Goal: Find specific page/section: Find specific page/section

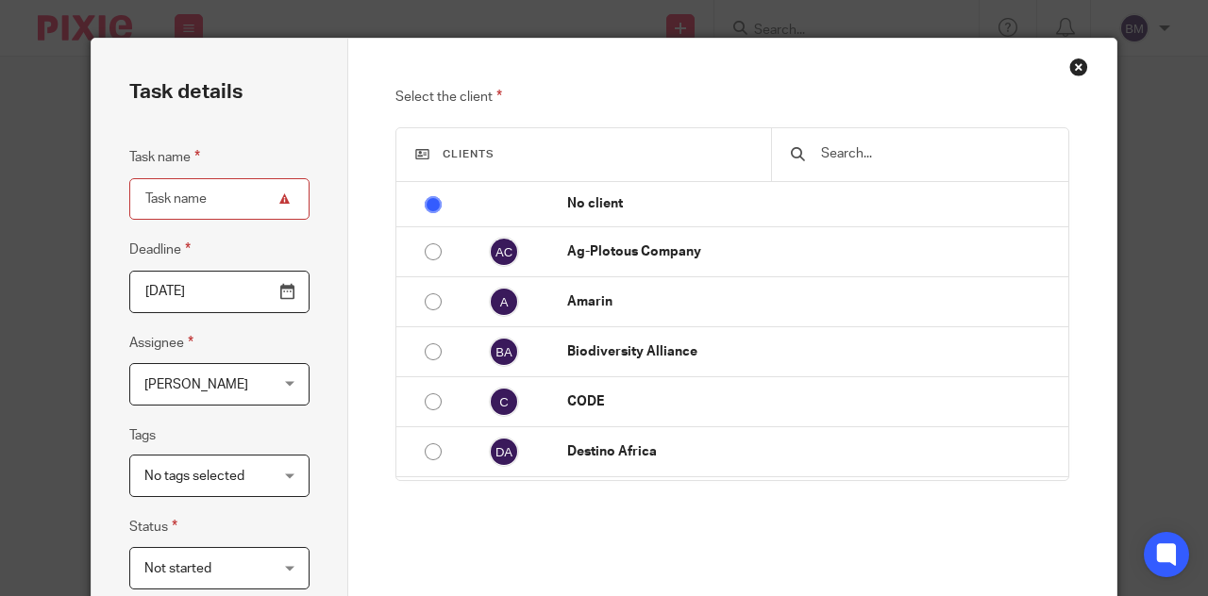
click at [1076, 65] on div "Close this dialog window" at bounding box center [1078, 67] width 19 height 19
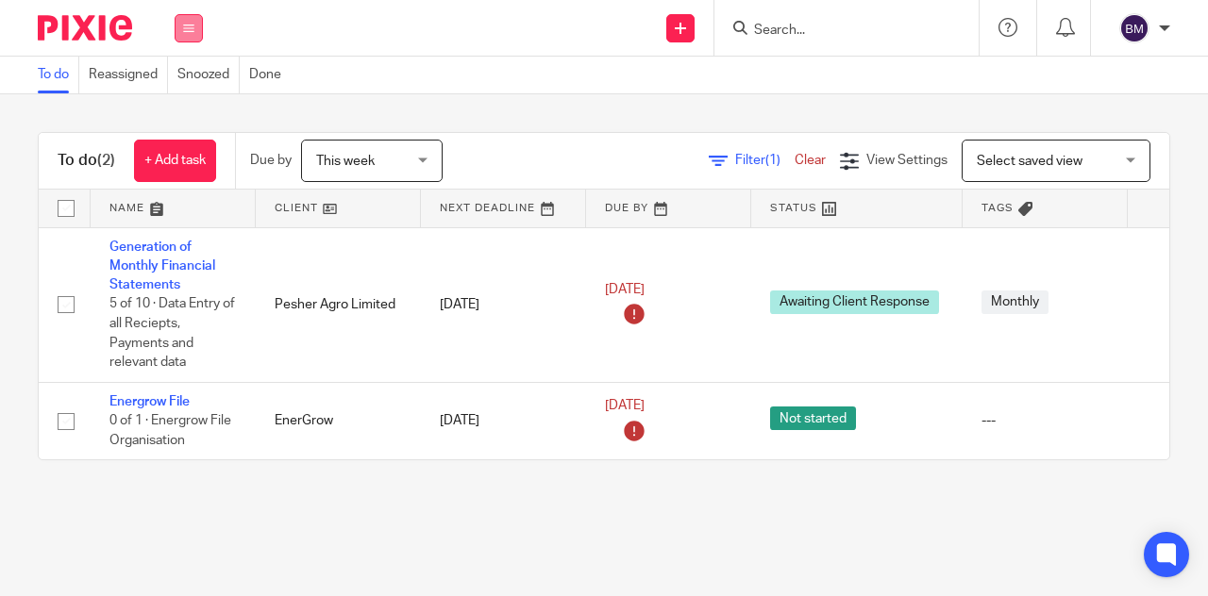
click at [185, 33] on button at bounding box center [189, 28] width 28 height 28
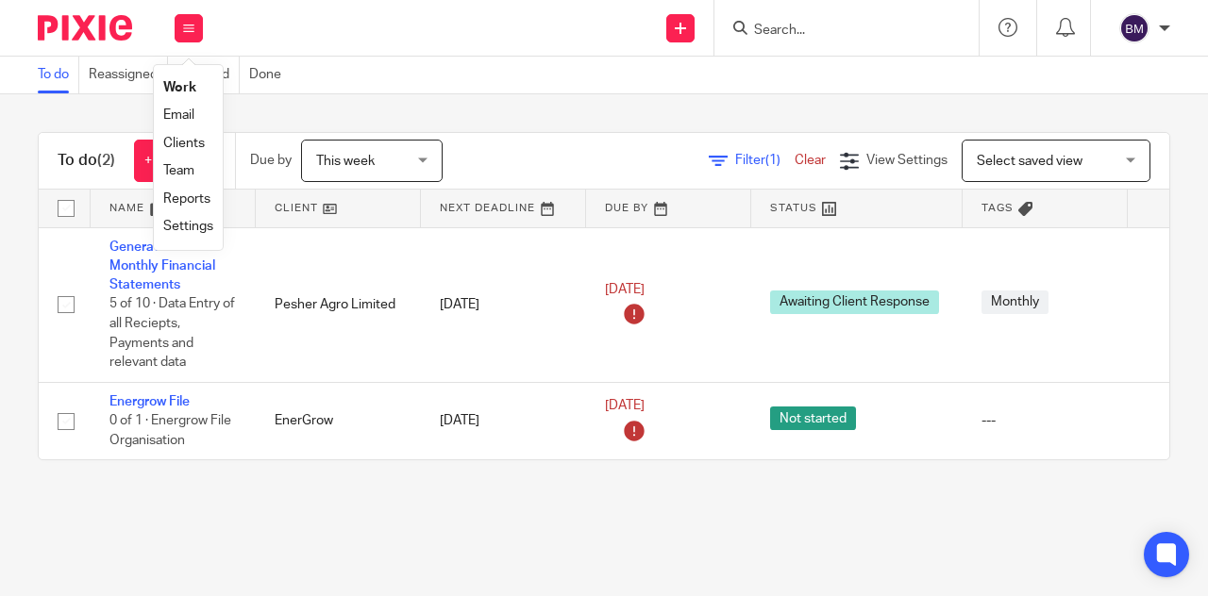
click at [176, 142] on link "Clients" at bounding box center [184, 143] width 42 height 13
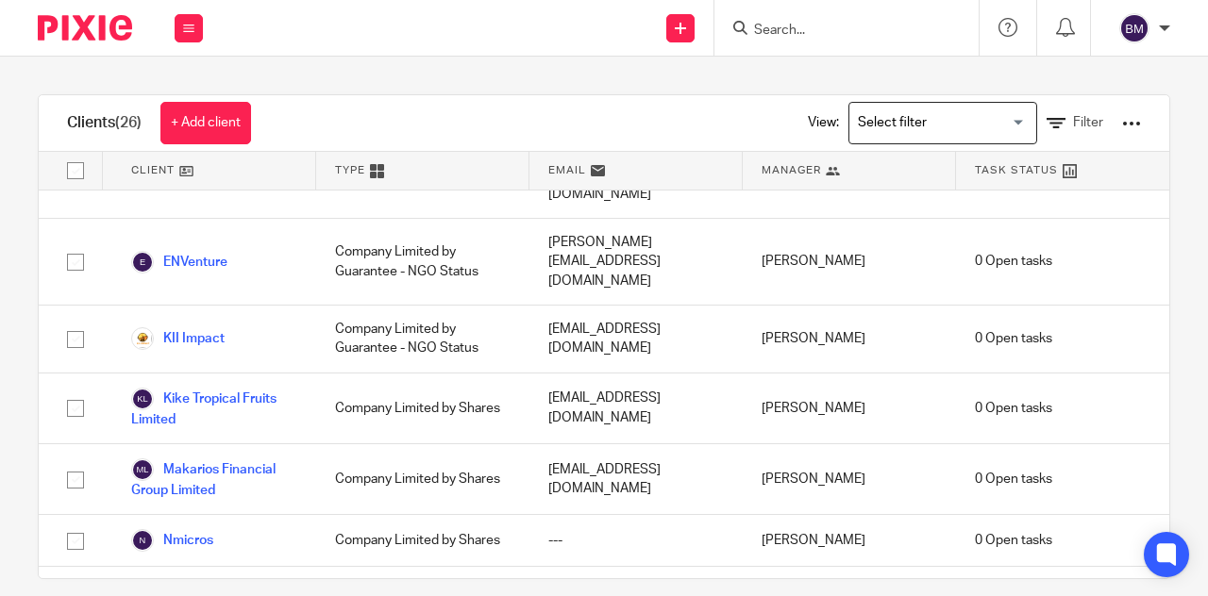
scroll to position [333, 0]
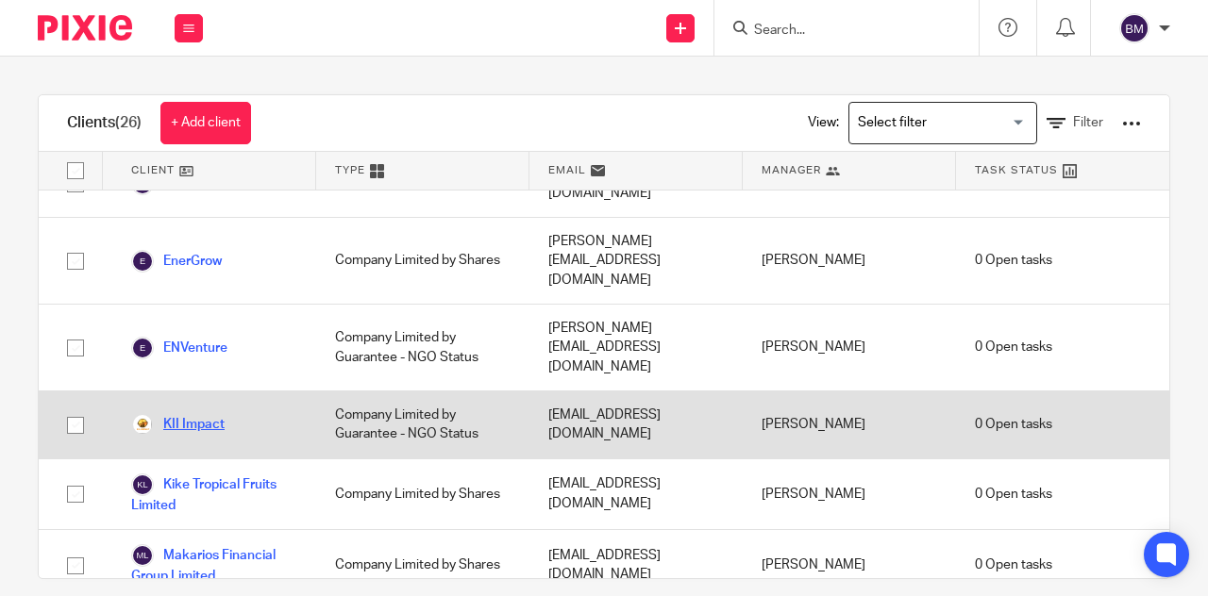
click at [192, 413] on link "KII Impact" at bounding box center [177, 424] width 93 height 23
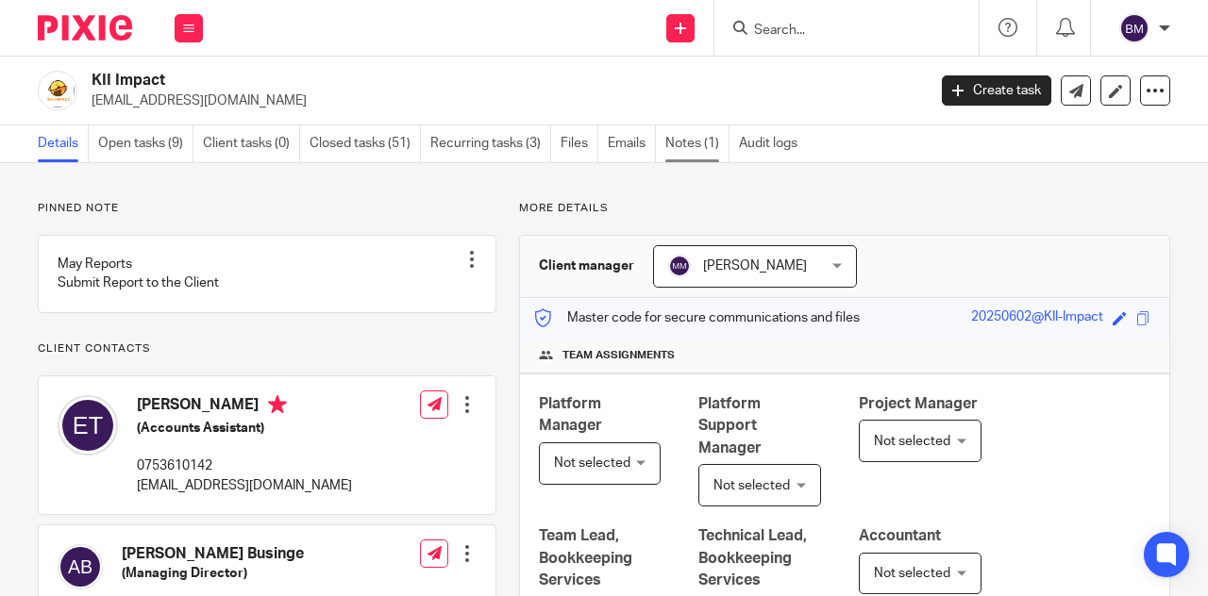
click at [693, 139] on link "Notes (1)" at bounding box center [697, 143] width 64 height 37
click at [748, 139] on link "Audit logs" at bounding box center [773, 143] width 68 height 37
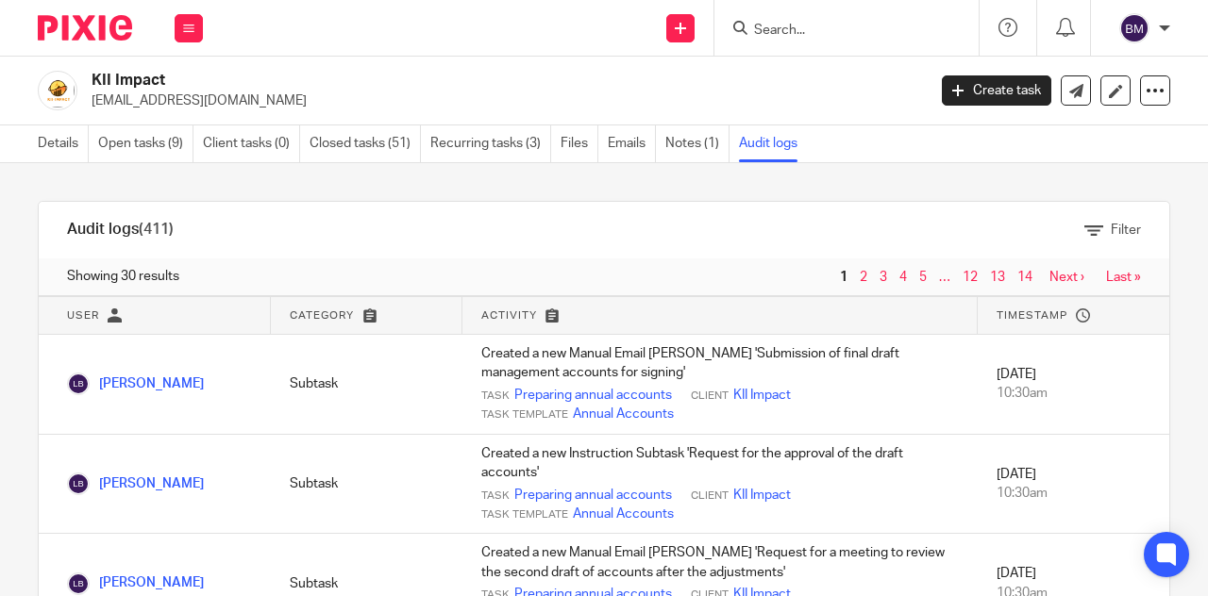
click at [1106, 271] on link "Last »" at bounding box center [1123, 277] width 35 height 13
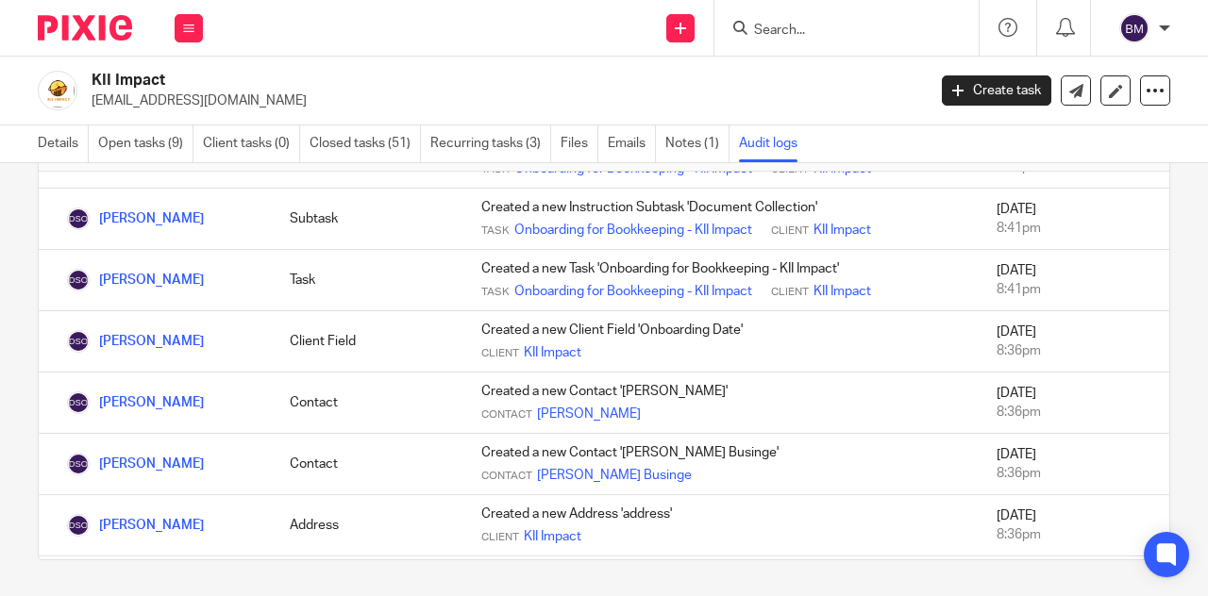
scroll to position [1174, 0]
